Goal: Task Accomplishment & Management: Manage account settings

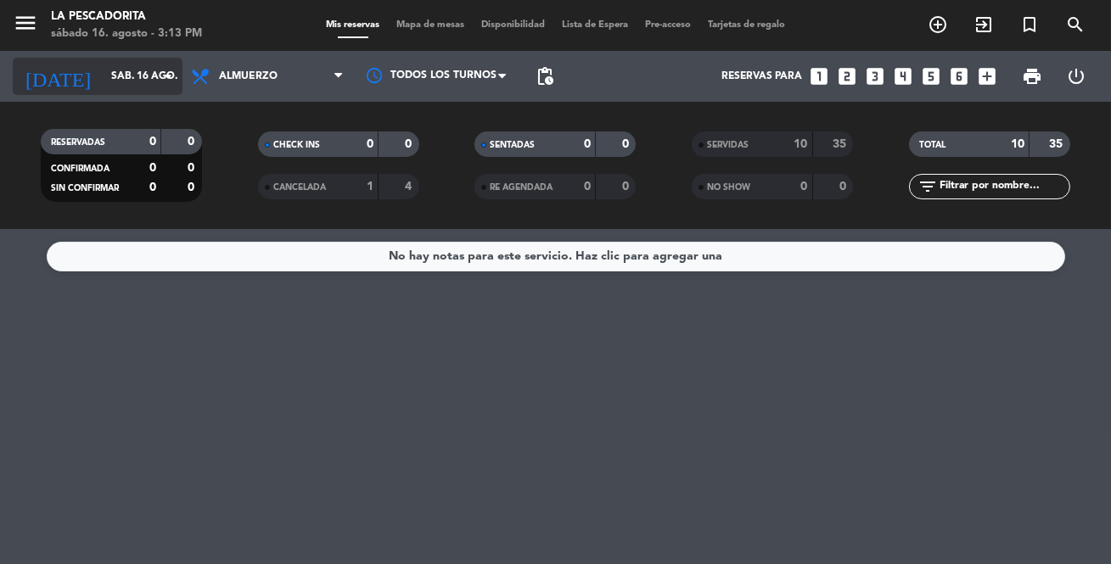
click at [165, 76] on icon "arrow_drop_down" at bounding box center [168, 76] width 20 height 20
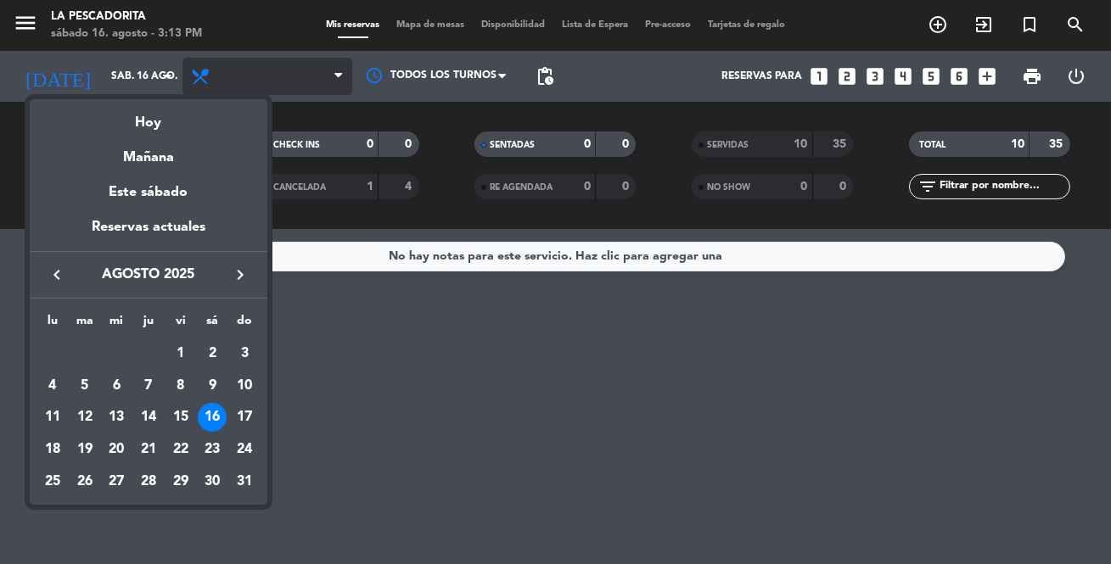
drag, startPoint x: 170, startPoint y: 125, endPoint x: 255, endPoint y: 91, distance: 91.4
click at [171, 123] on div "Hoy" at bounding box center [149, 116] width 238 height 35
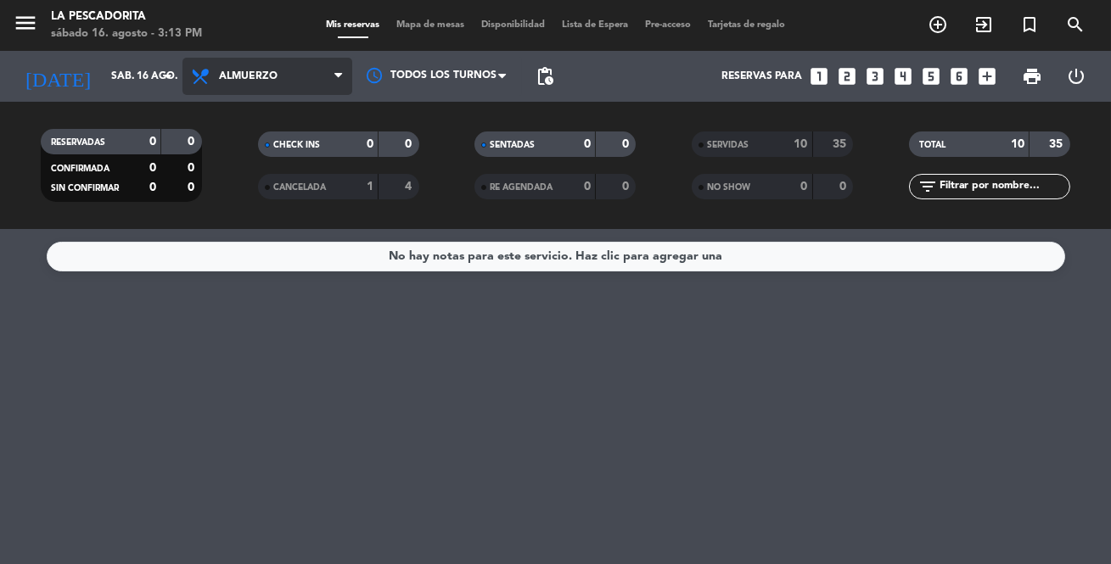
drag, startPoint x: 348, startPoint y: 75, endPoint x: 314, endPoint y: 107, distance: 46.8
click at [344, 75] on span at bounding box center [342, 77] width 17 height 16
click at [260, 177] on div "menu La Pescadorita sábado 16. agosto - 3:13 PM Mis reservas Mapa de mesas Disp…" at bounding box center [555, 114] width 1111 height 229
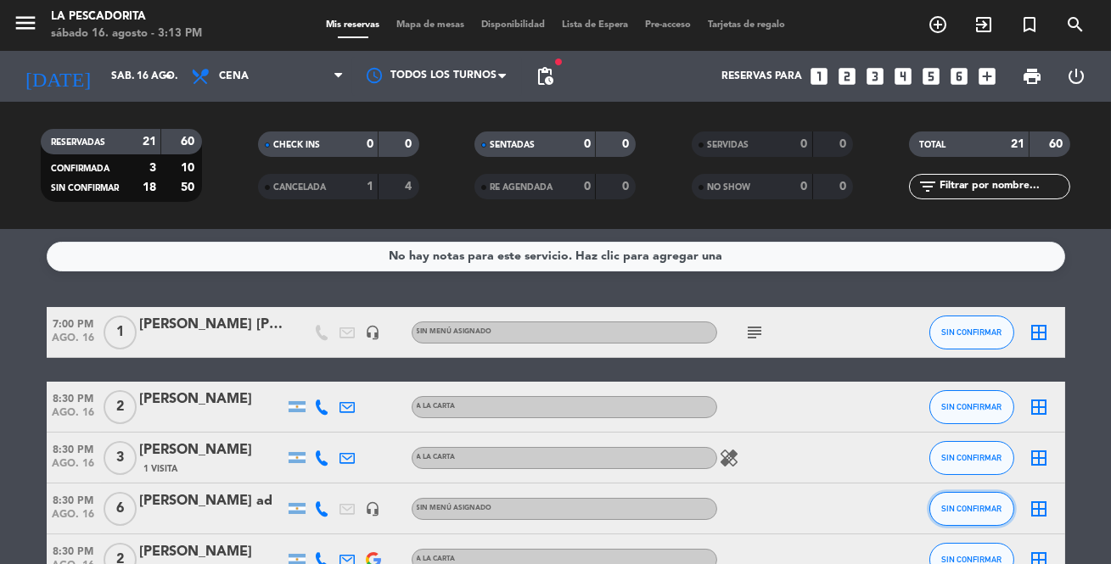
click at [952, 499] on button "SIN CONFIRMAR" at bounding box center [971, 509] width 85 height 34
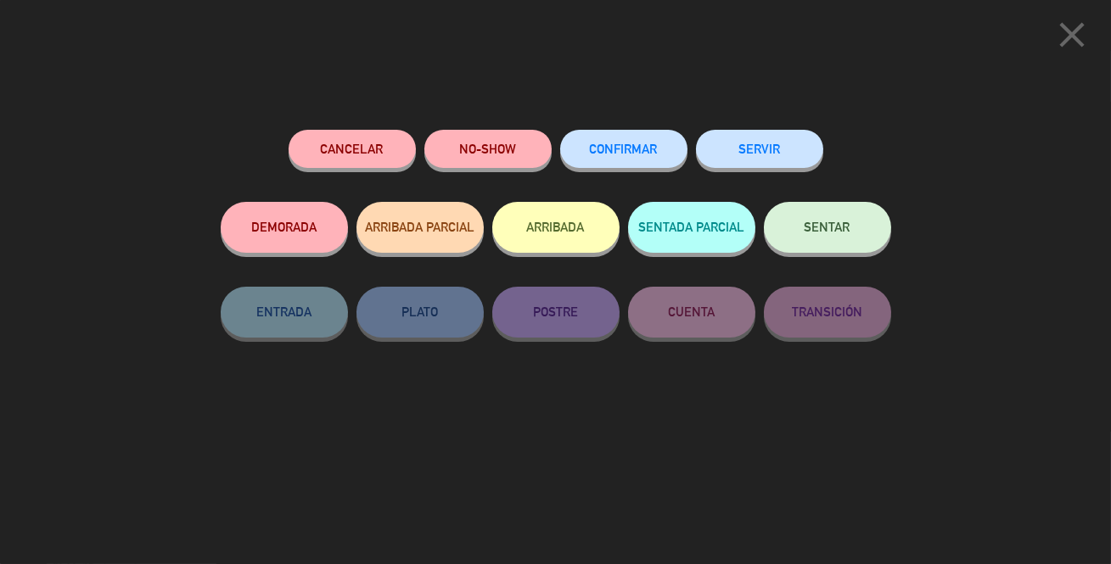
click at [341, 144] on button "Cancelar" at bounding box center [351, 149] width 127 height 38
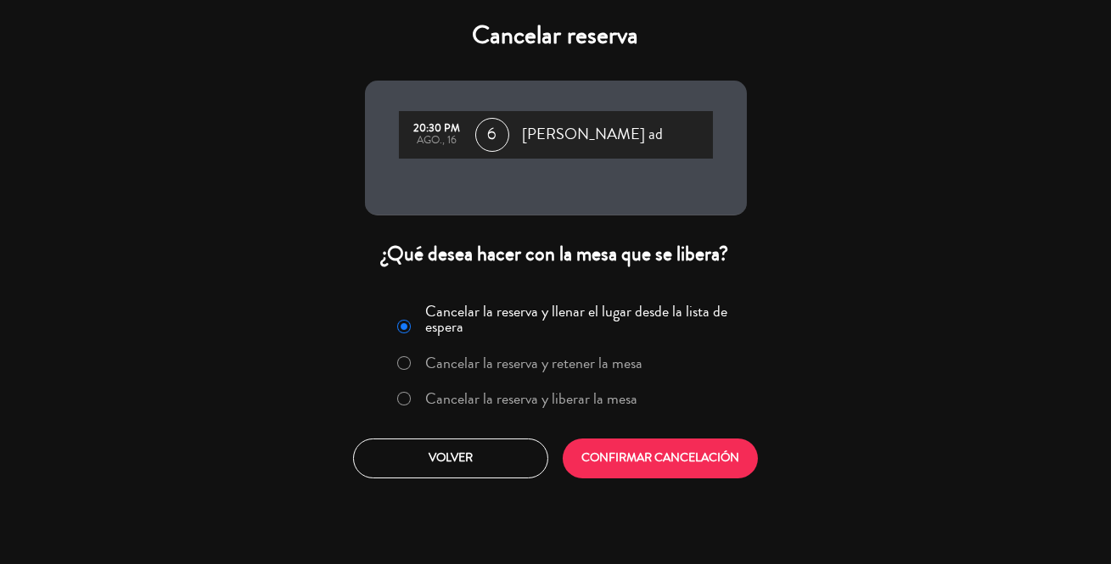
drag, startPoint x: 404, startPoint y: 402, endPoint x: 415, endPoint y: 412, distance: 14.4
click at [406, 402] on div at bounding box center [404, 399] width 14 height 14
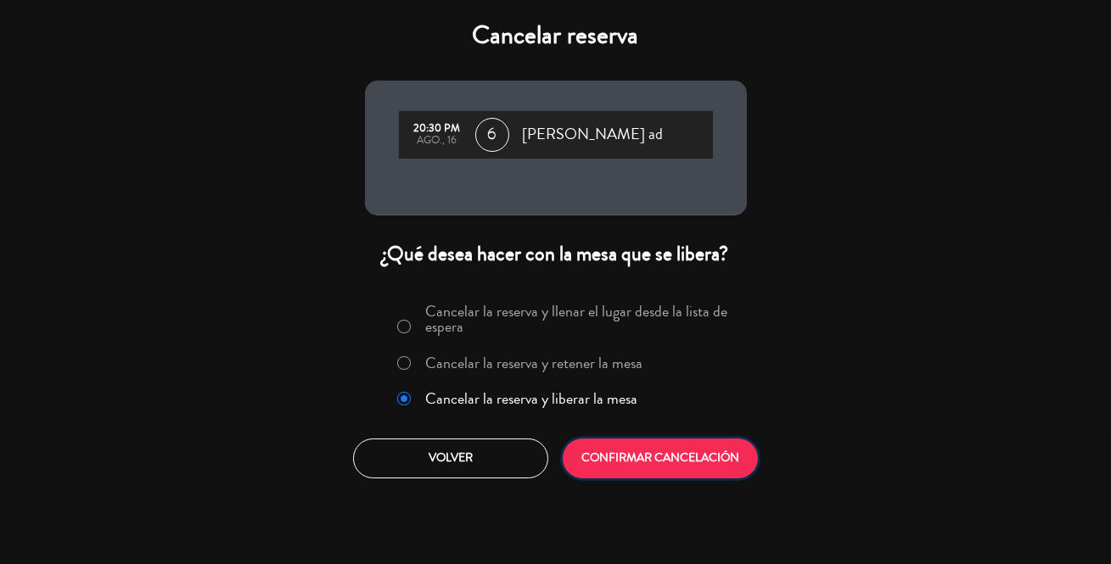
click at [613, 455] on button "CONFIRMAR CANCELACIÓN" at bounding box center [660, 459] width 195 height 40
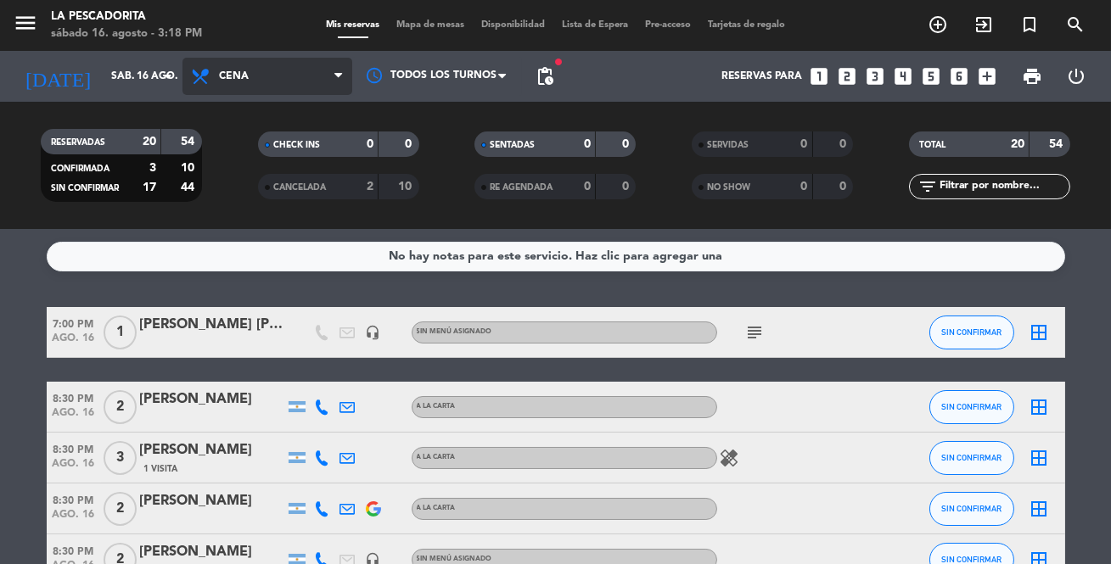
click at [280, 83] on span "Cena" at bounding box center [267, 76] width 170 height 37
click at [846, 70] on icon "looks_two" at bounding box center [847, 76] width 22 height 22
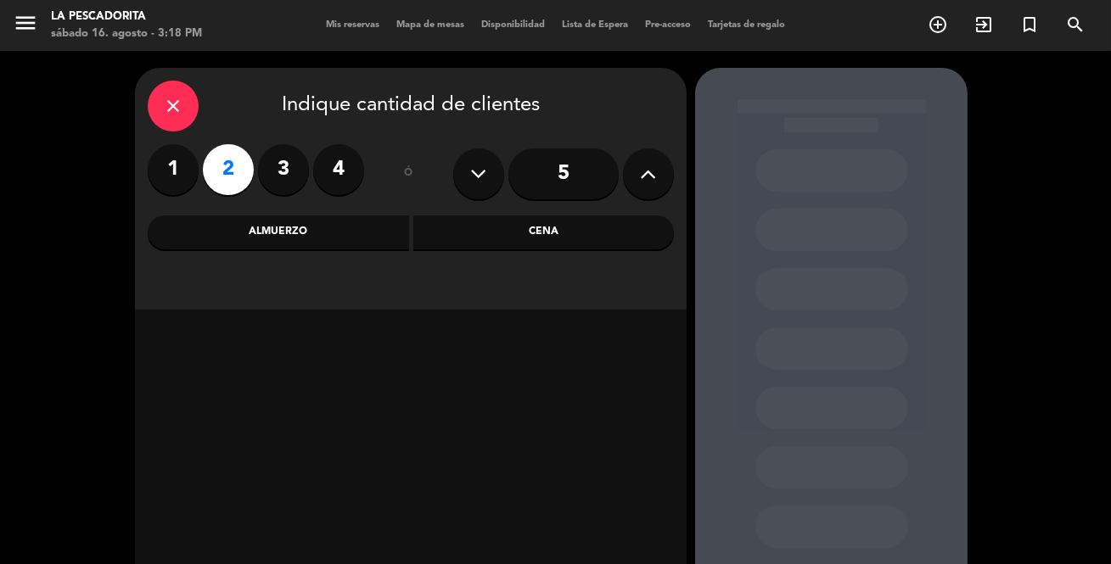
click at [531, 227] on div "Cena" at bounding box center [543, 233] width 261 height 34
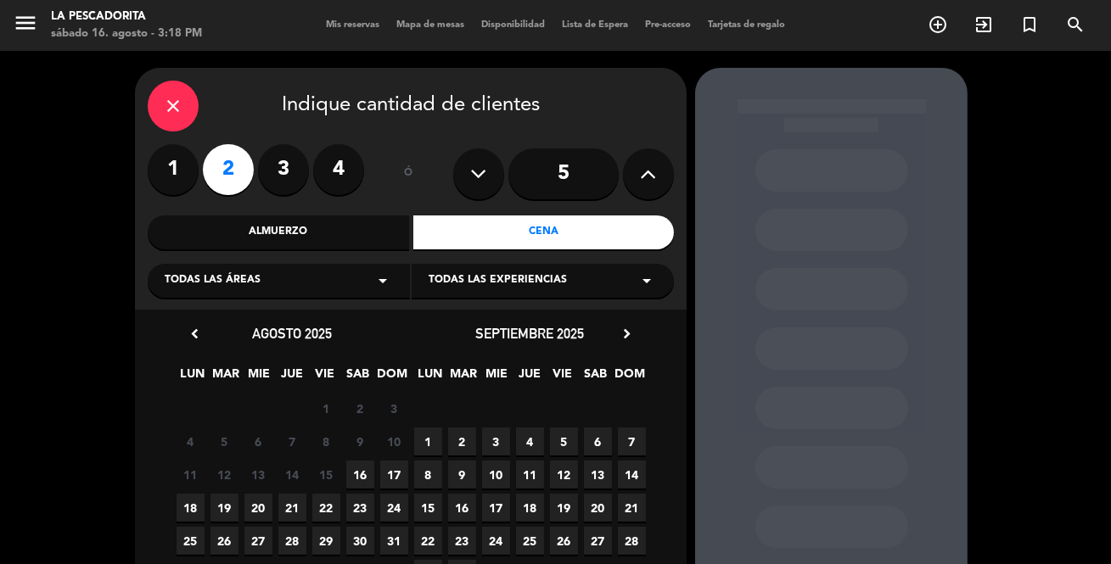
click at [358, 470] on span "16" at bounding box center [360, 475] width 28 height 28
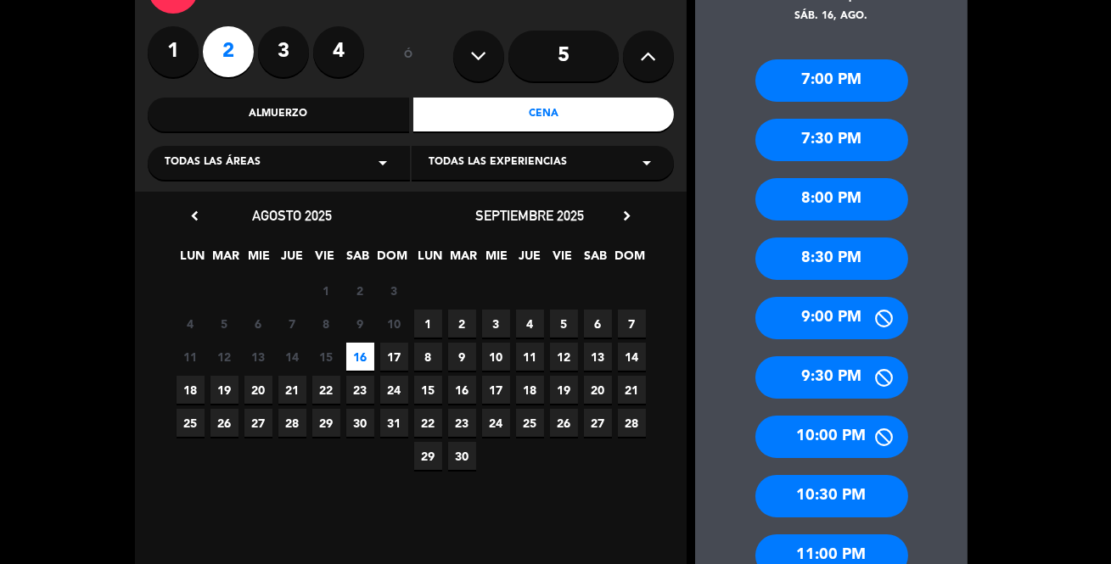
scroll to position [144, 0]
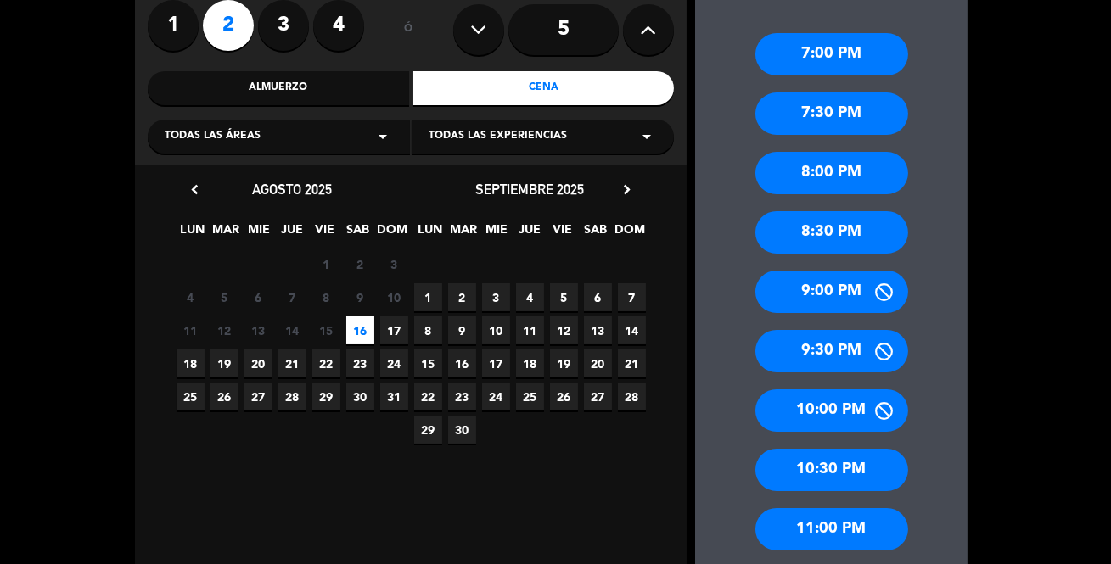
click at [813, 410] on div "10:00 PM" at bounding box center [831, 410] width 153 height 42
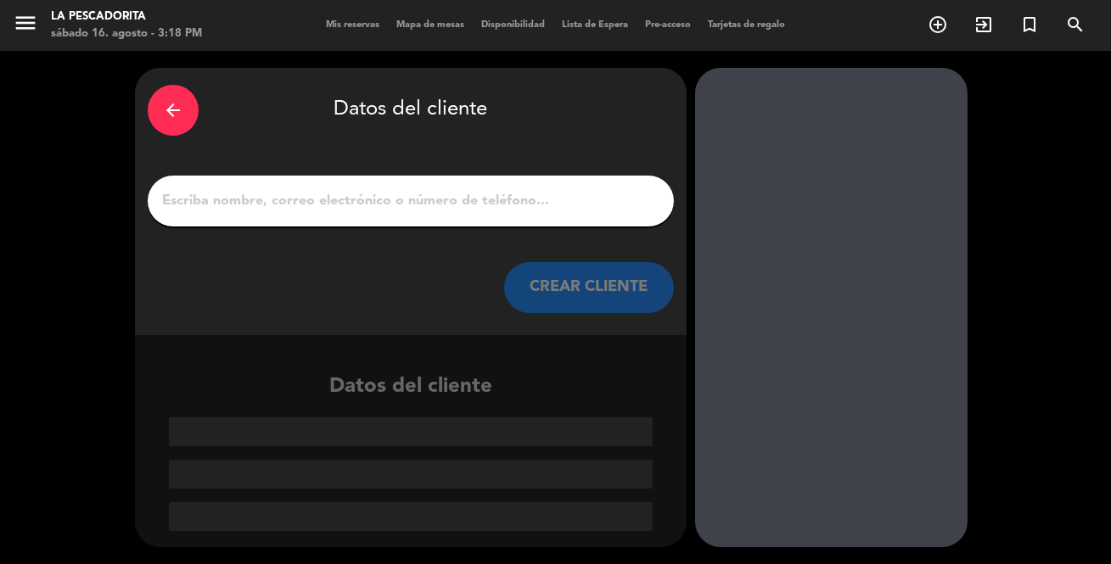
scroll to position [0, 0]
click at [349, 217] on div at bounding box center [411, 201] width 526 height 51
click at [352, 208] on input "1" at bounding box center [410, 201] width 501 height 24
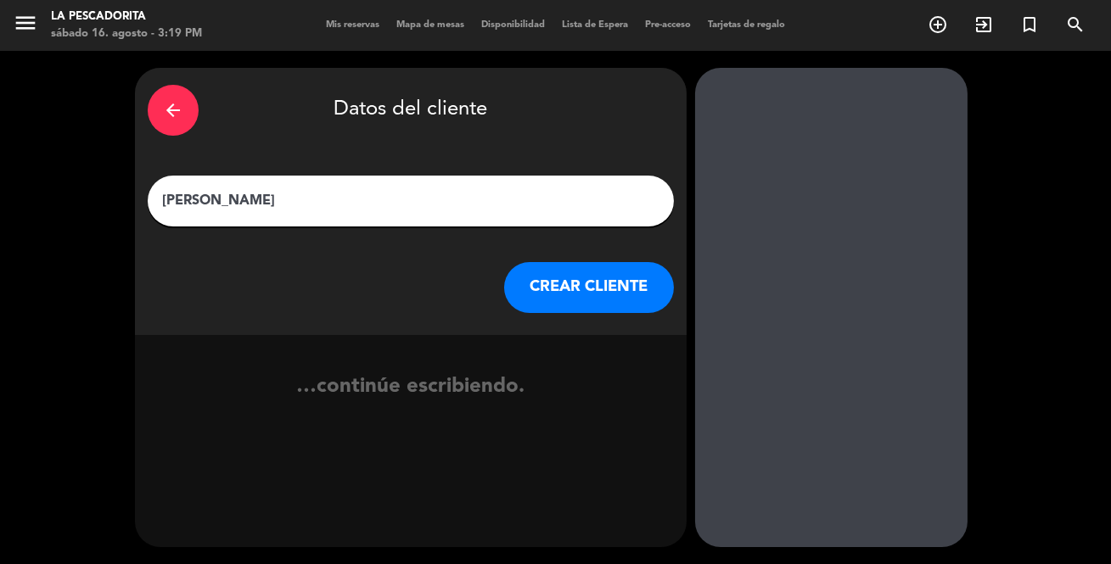
type input "[PERSON_NAME]"
click at [520, 281] on button "CREAR CLIENTE" at bounding box center [589, 287] width 170 height 51
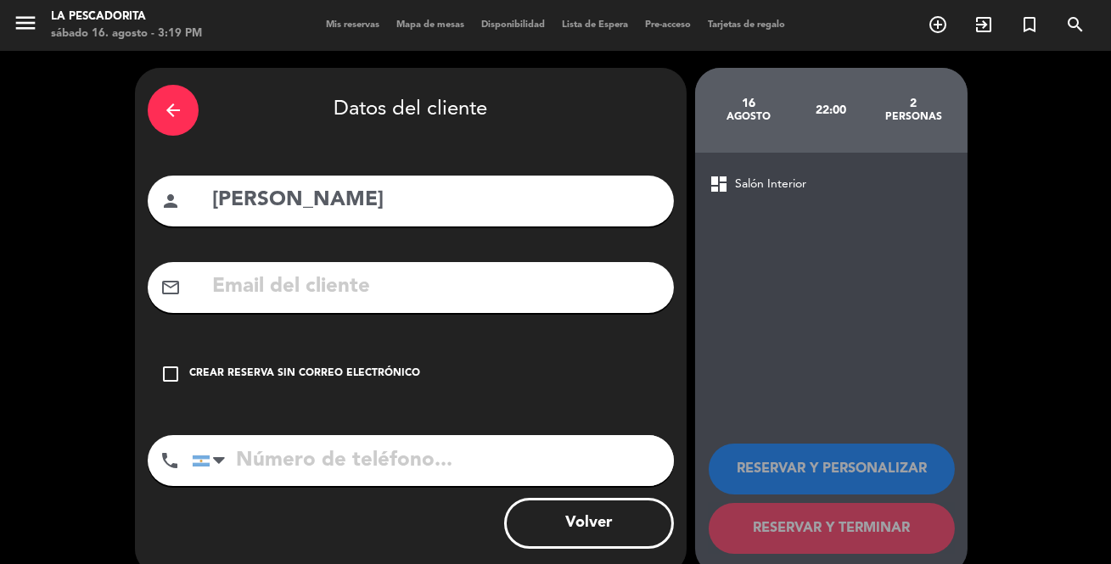
click at [304, 458] on input "tel" at bounding box center [433, 460] width 482 height 51
type input "1162267703"
drag, startPoint x: 170, startPoint y: 372, endPoint x: 203, endPoint y: 384, distance: 34.9
click at [170, 372] on icon "check_box_outline_blank" at bounding box center [170, 374] width 20 height 20
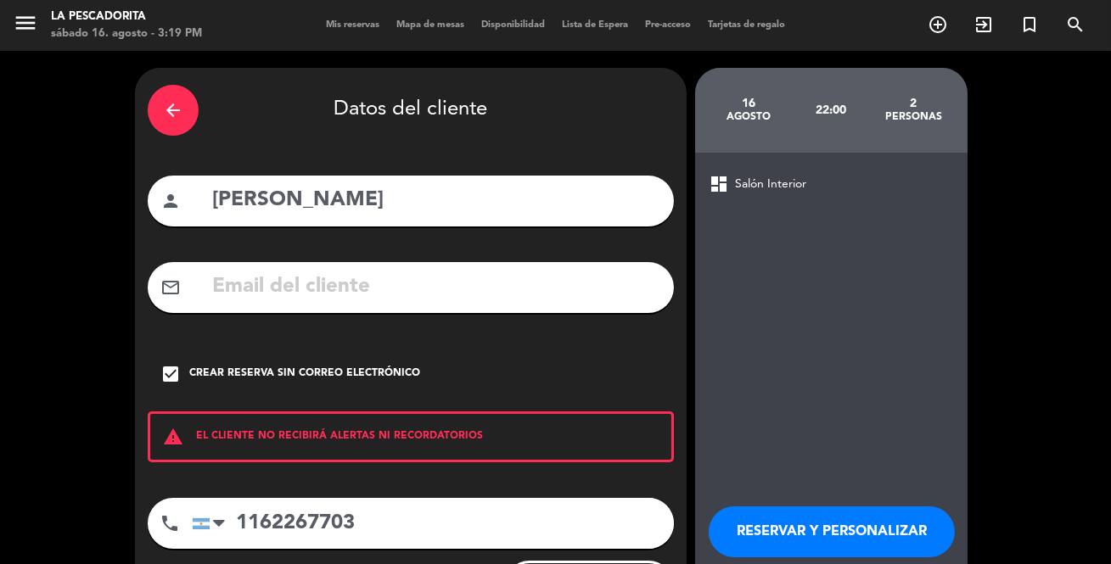
drag, startPoint x: 783, startPoint y: 509, endPoint x: 789, endPoint y: 501, distance: 10.4
click at [786, 504] on div "RESERVAR Y PERSONALIZAR RESERVAR Y TERMINAR" at bounding box center [830, 554] width 245 height 166
drag, startPoint x: 852, startPoint y: 535, endPoint x: 849, endPoint y: 525, distance: 9.7
click at [851, 528] on button "RESERVAR Y PERSONALIZAR" at bounding box center [831, 532] width 246 height 51
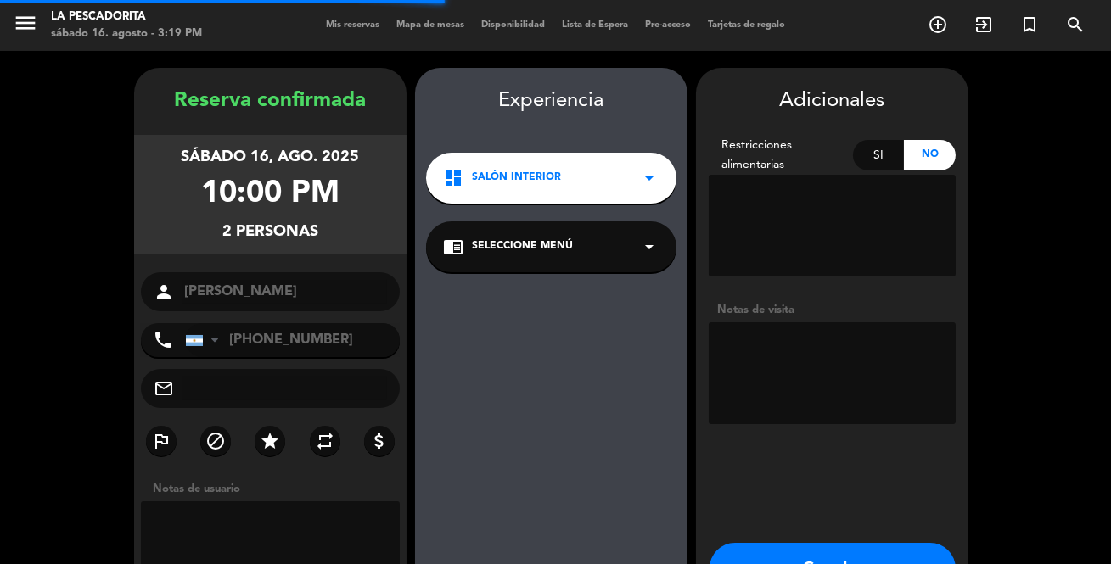
scroll to position [68, 0]
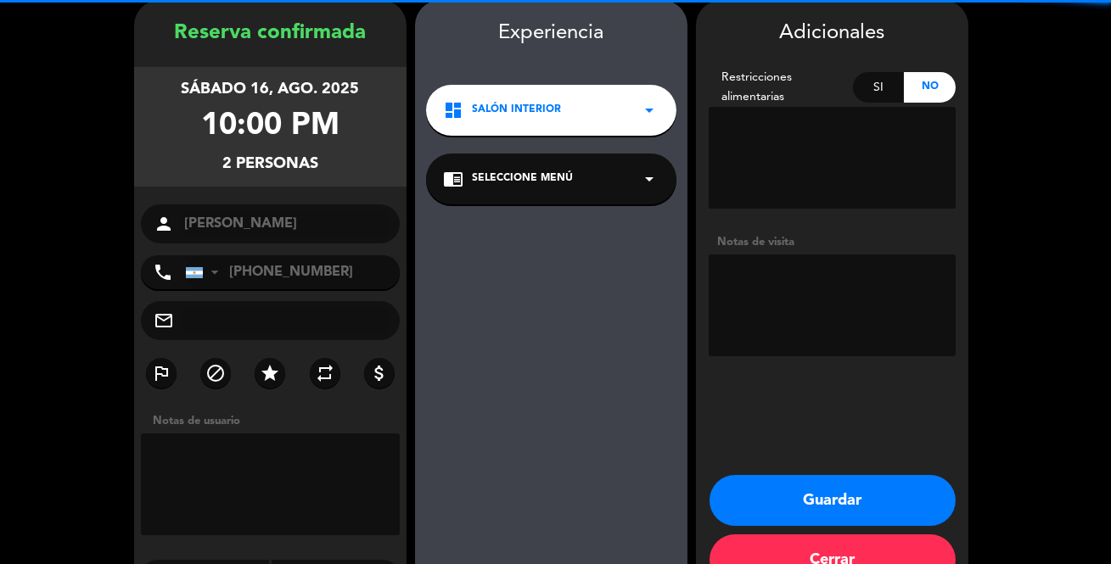
drag, startPoint x: 778, startPoint y: 304, endPoint x: 781, endPoint y: 261, distance: 42.5
click at [778, 301] on textarea at bounding box center [831, 306] width 247 height 102
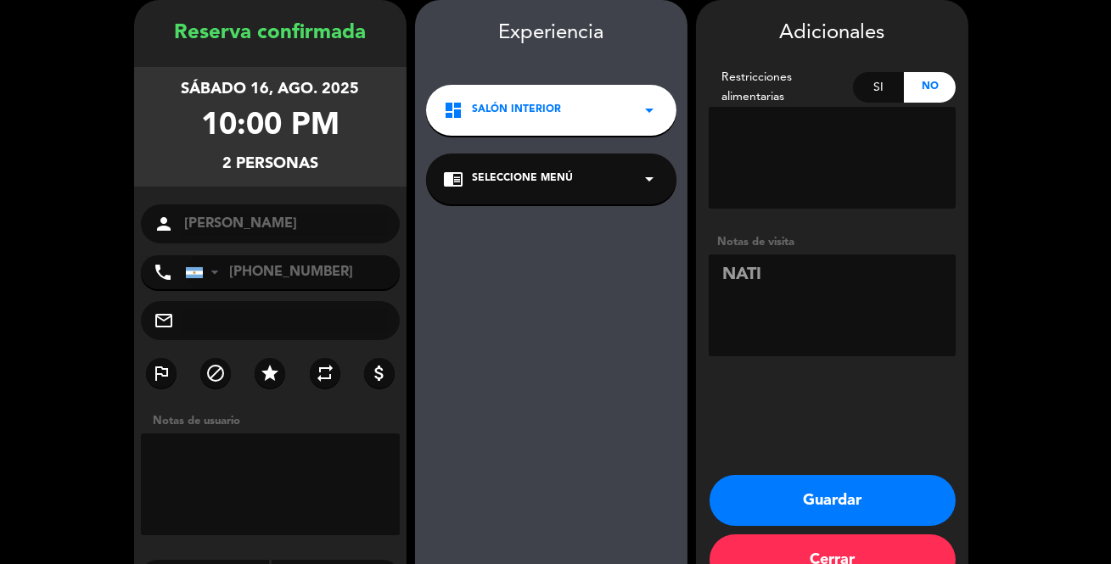
type textarea "NATI"
click at [805, 491] on button "Guardar" at bounding box center [832, 500] width 246 height 51
